Goal: Find specific page/section: Find specific page/section

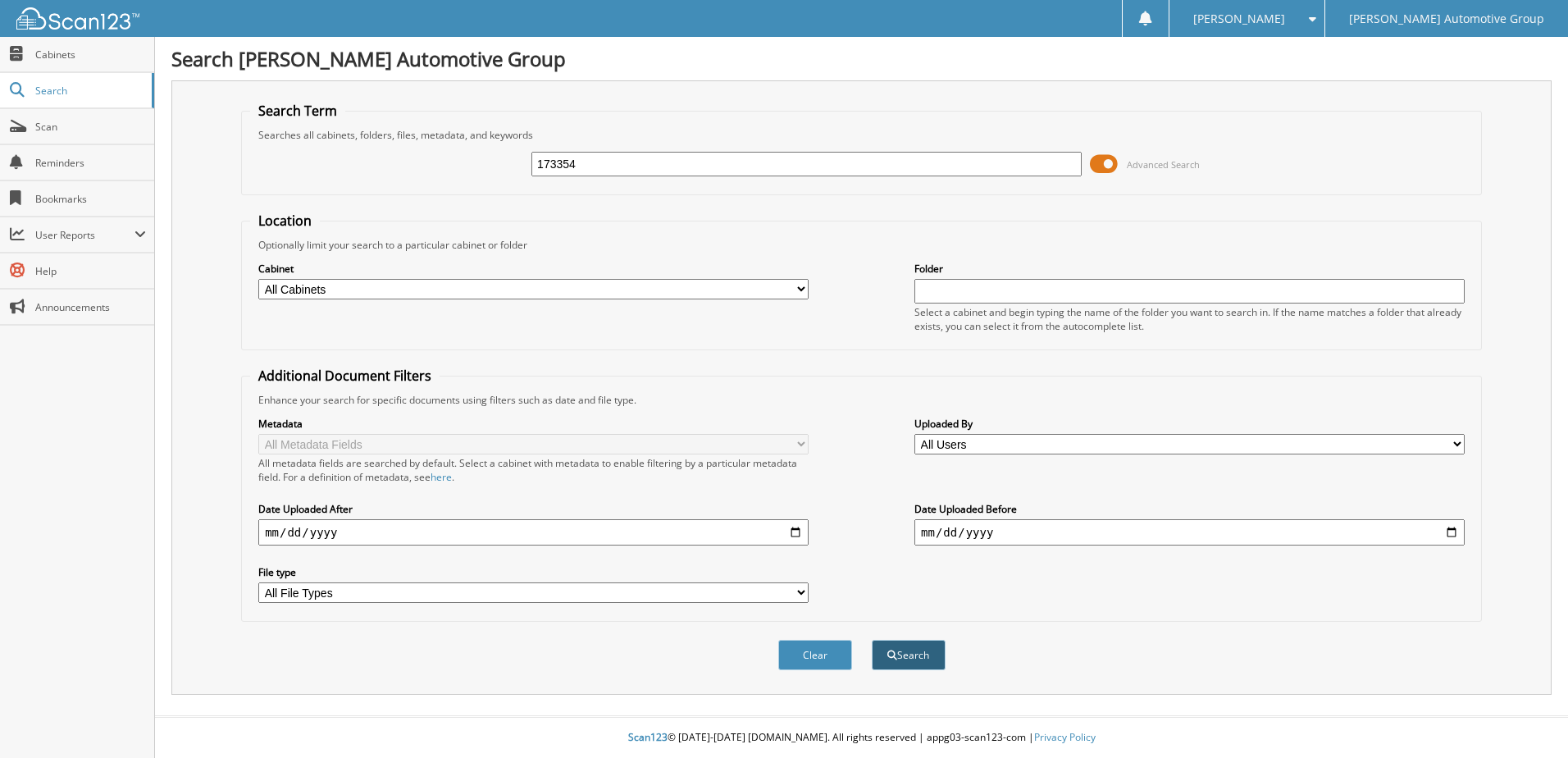
type input "173354"
click at [900, 650] on button "Search" at bounding box center [908, 655] width 74 height 31
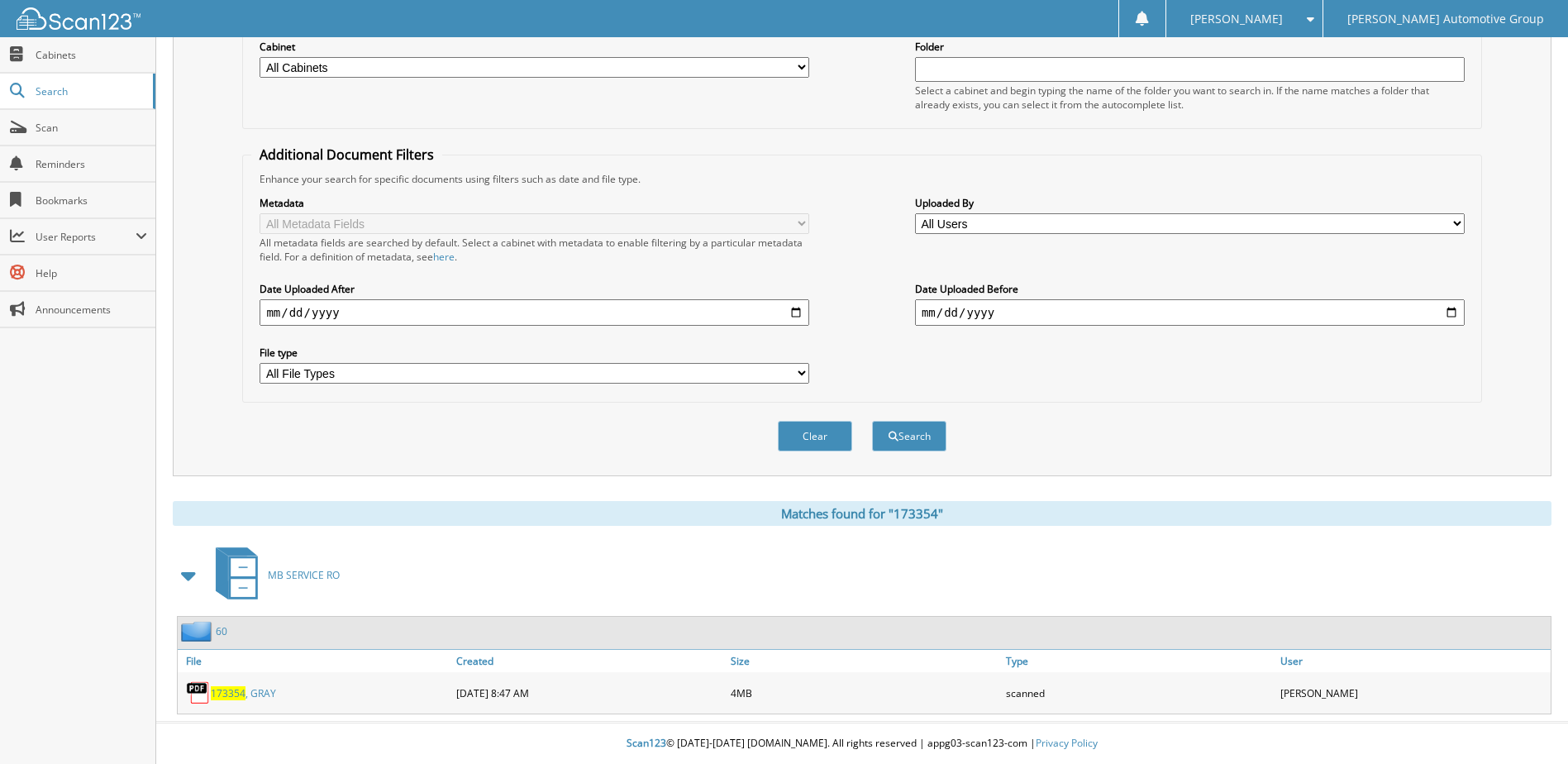
scroll to position [225, 0]
click at [246, 696] on link "173354 , GRAY" at bounding box center [243, 693] width 65 height 14
paste input "173882"
type input "173882"
click at [891, 443] on button "Search" at bounding box center [909, 437] width 75 height 31
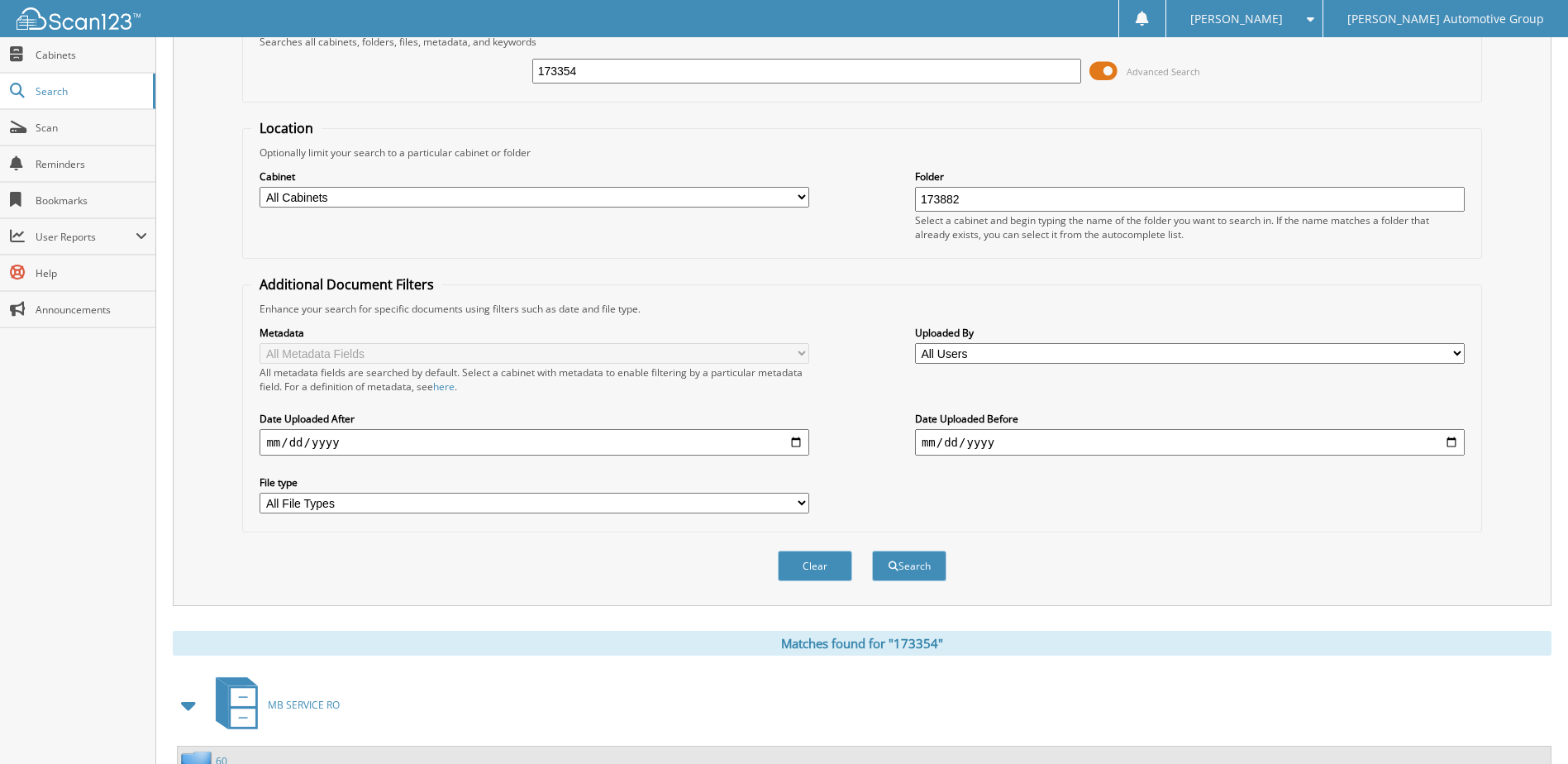
scroll to position [225, 0]
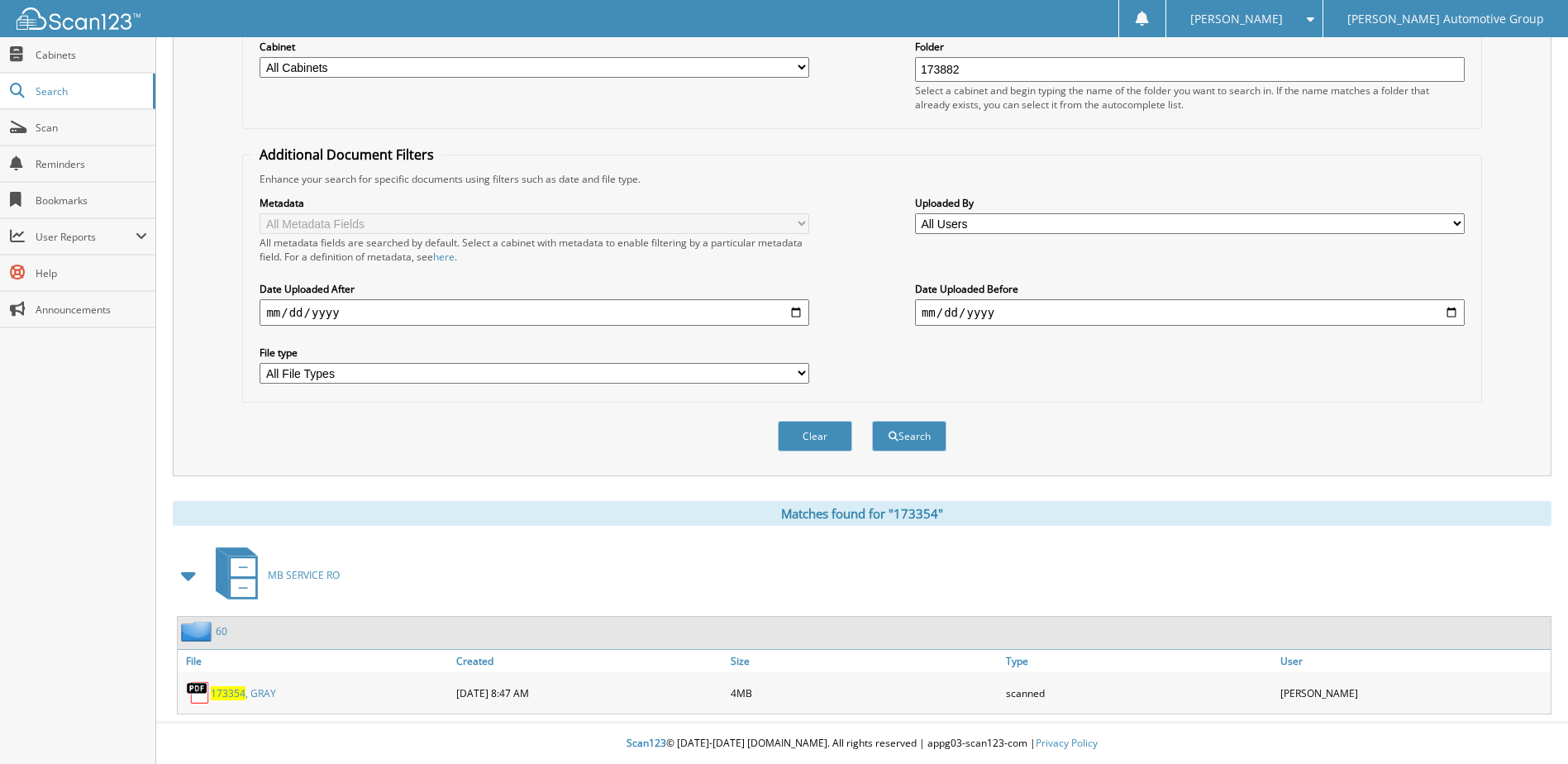
click at [260, 689] on link "173354 , GRAY" at bounding box center [243, 693] width 65 height 14
click at [76, 84] on span "Search" at bounding box center [89, 91] width 109 height 14
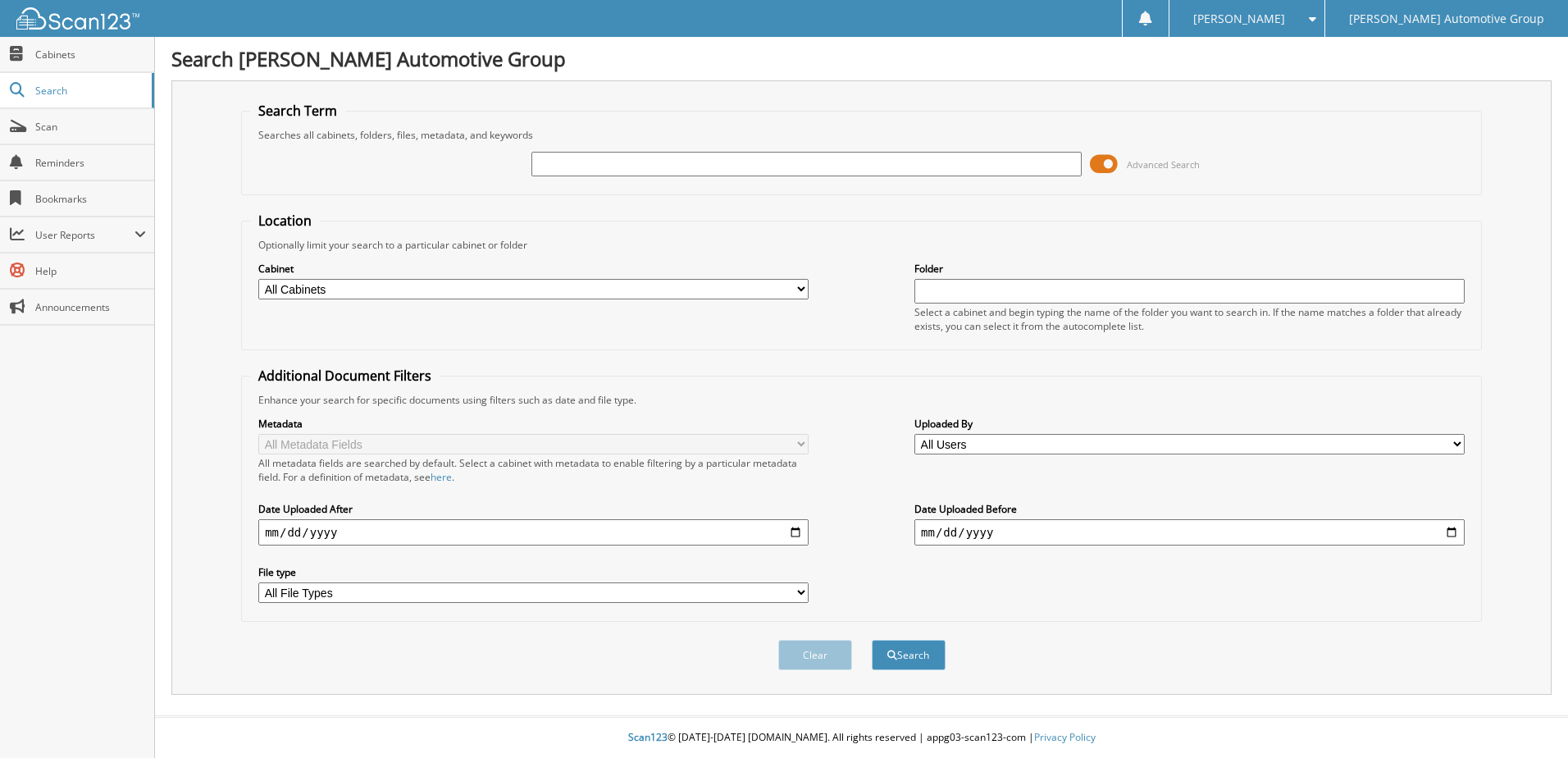
click at [622, 156] on input "text" at bounding box center [806, 164] width 550 height 25
type input "173882"
click at [871, 639] on button "Search" at bounding box center [908, 655] width 74 height 31
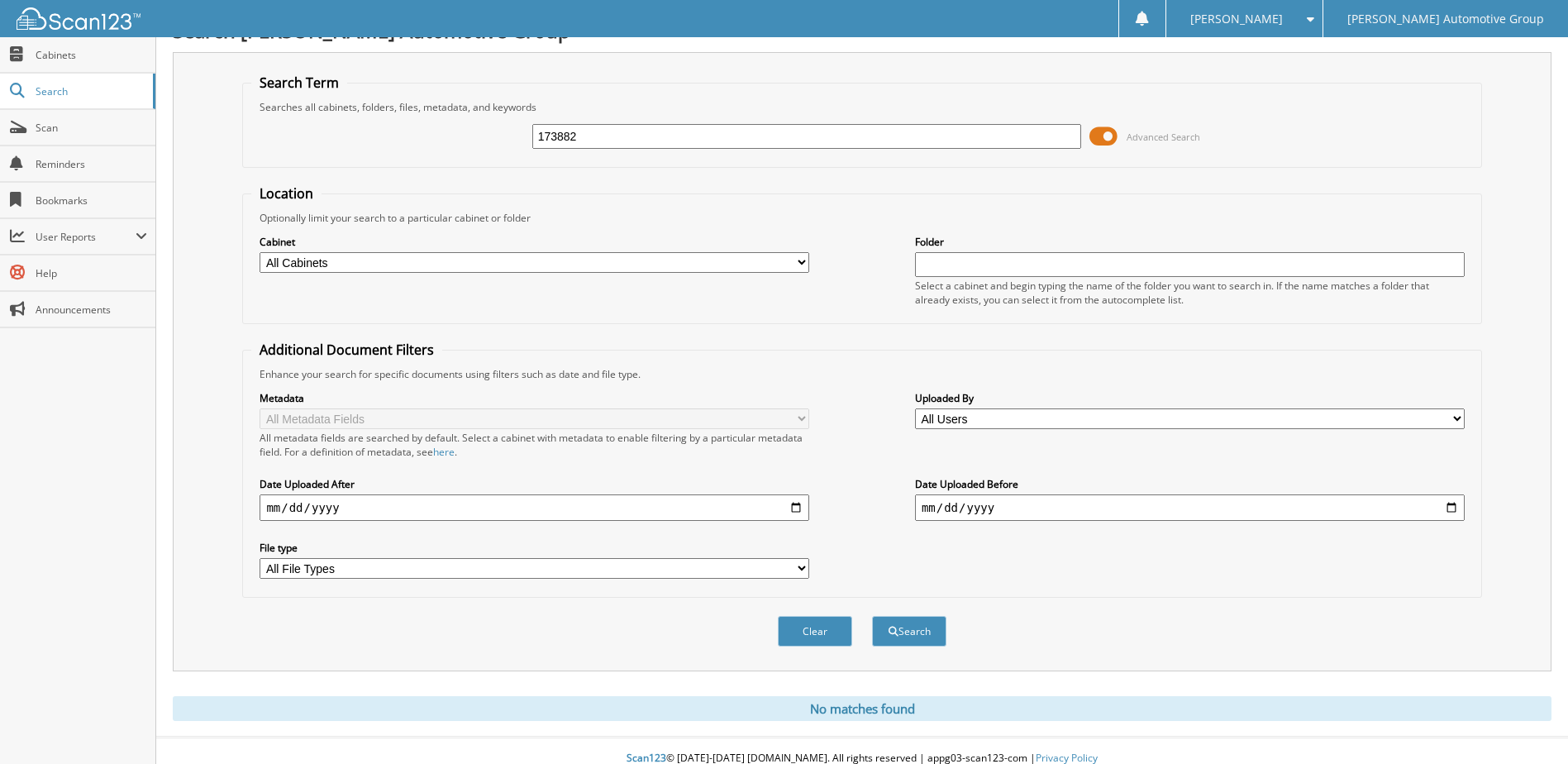
scroll to position [45, 0]
